Goal: Information Seeking & Learning: Learn about a topic

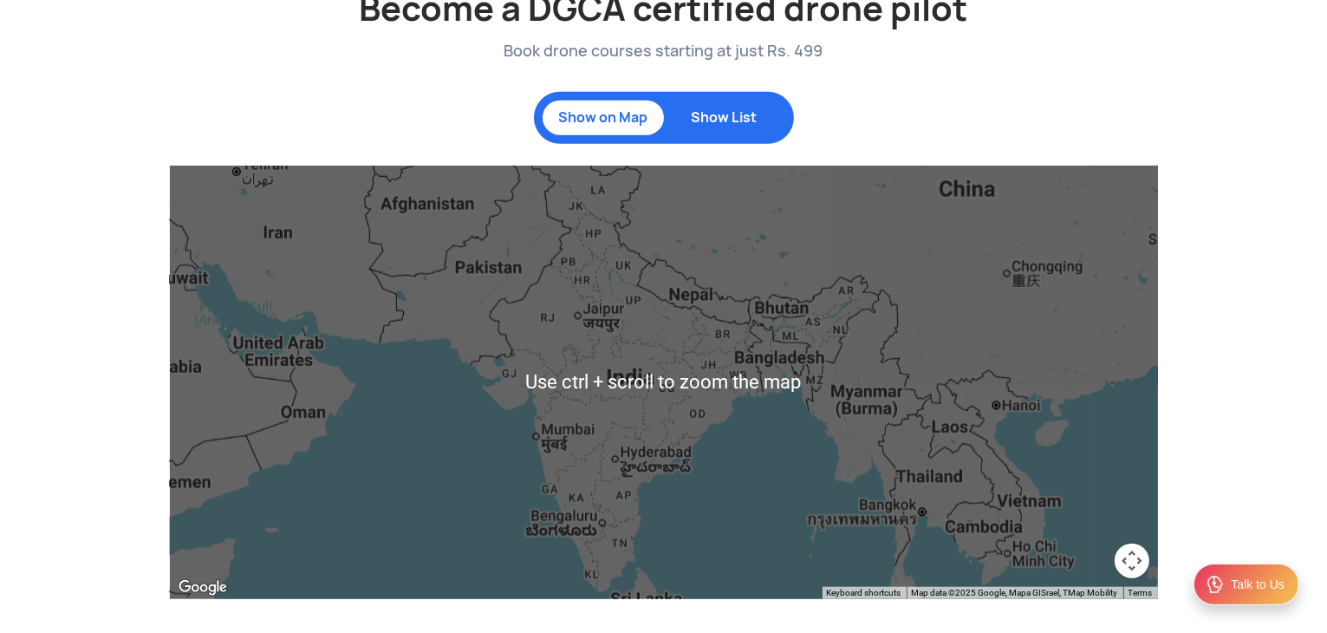
scroll to position [1687, 0]
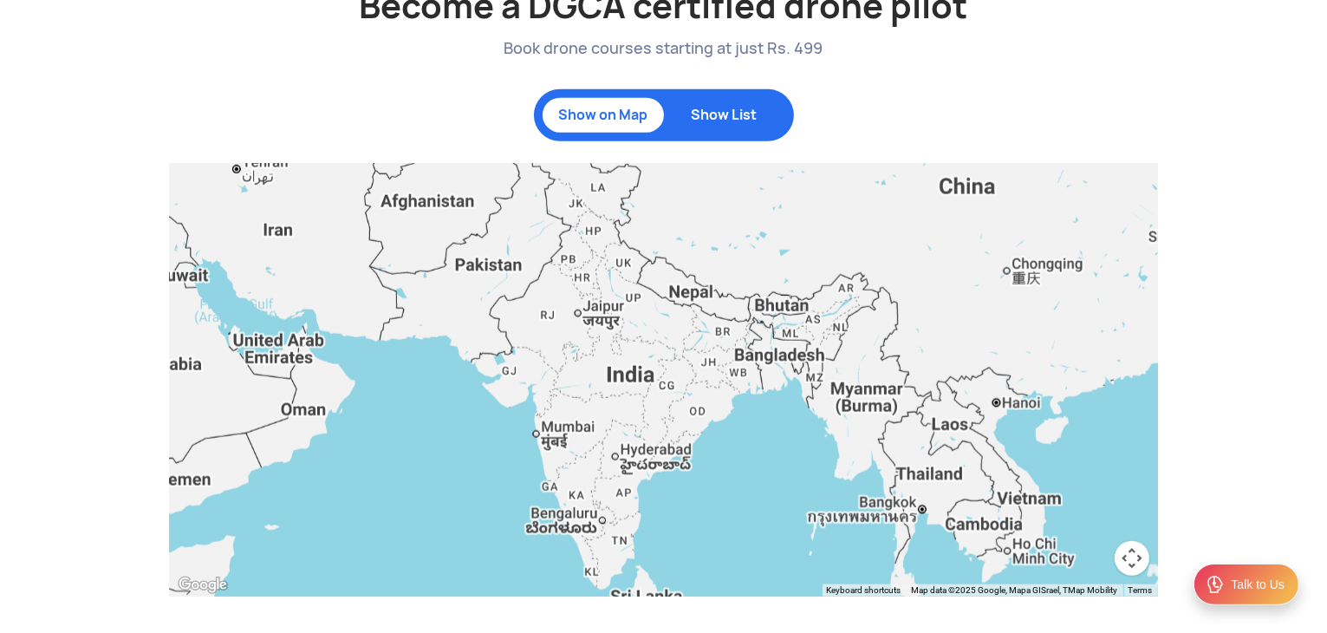
click at [847, 538] on div at bounding box center [664, 379] width 988 height 433
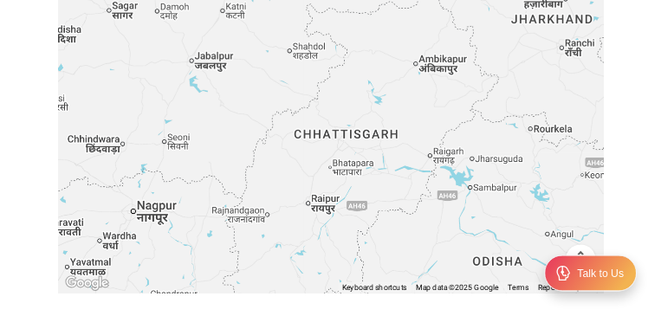
scroll to position [1915, 0]
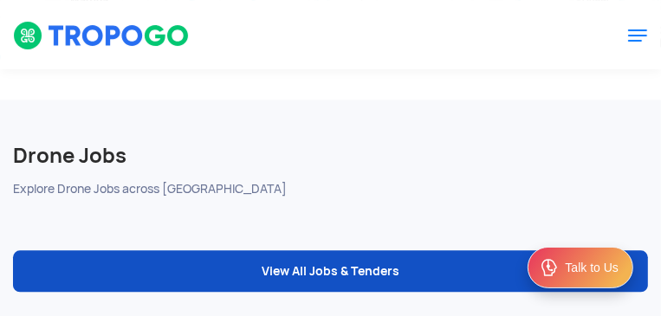
click at [341, 277] on link "View All Jobs & Tenders" at bounding box center [330, 271] width 635 height 42
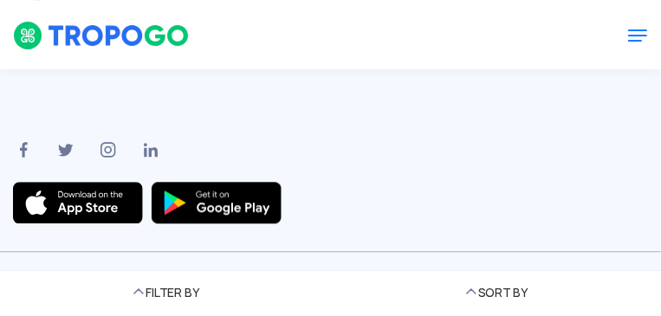
scroll to position [2090, 0]
